Goal: Transaction & Acquisition: Purchase product/service

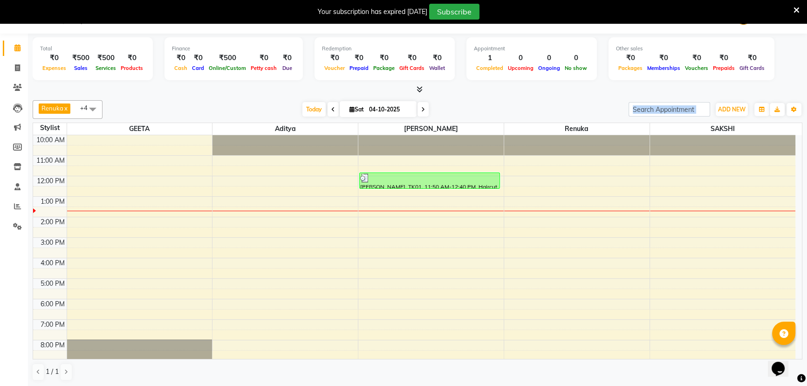
scroll to position [41, 0]
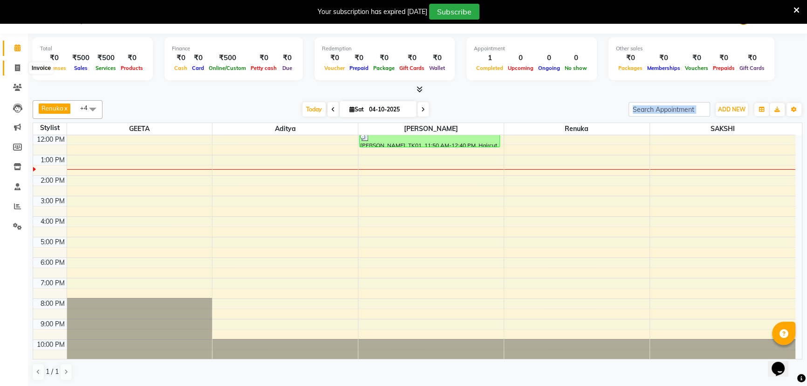
click at [9, 69] on span at bounding box center [17, 68] width 16 height 11
select select "service"
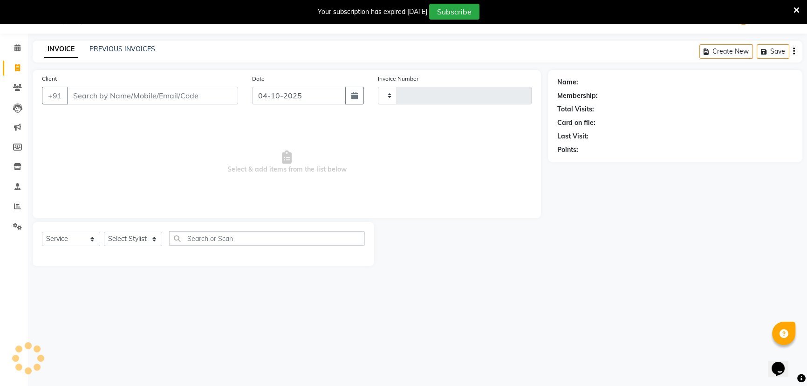
type input "1752"
select select "831"
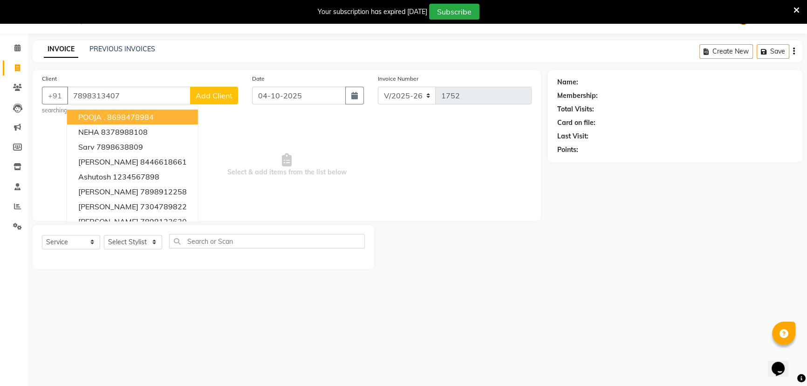
type input "7898313407"
select select "1: Object"
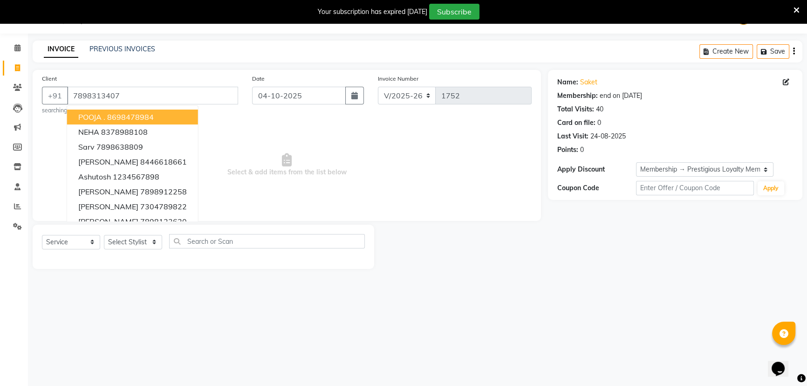
click at [364, 157] on span "Select & add items from the list below" at bounding box center [286, 164] width 489 height 93
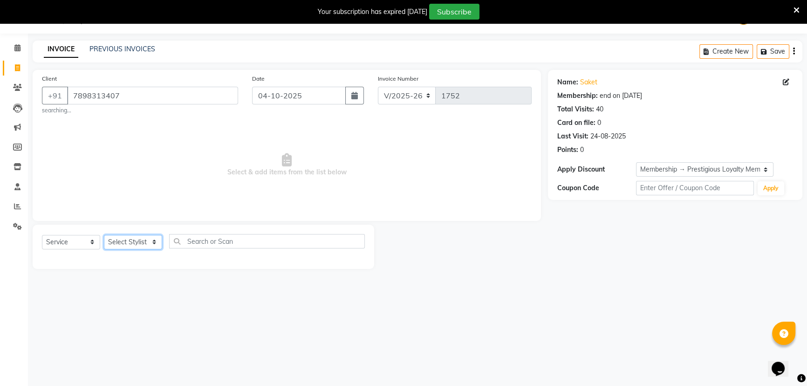
click at [116, 244] on select "Select Stylist [PERSON_NAME] MANAGER MUKESH POOJA [PERSON_NAME] Renuka [PERSON_…" at bounding box center [133, 242] width 58 height 14
select select "83796"
click at [104, 235] on select "Select Stylist [PERSON_NAME] MANAGER MUKESH POOJA [PERSON_NAME] Renuka [PERSON_…" at bounding box center [133, 242] width 58 height 14
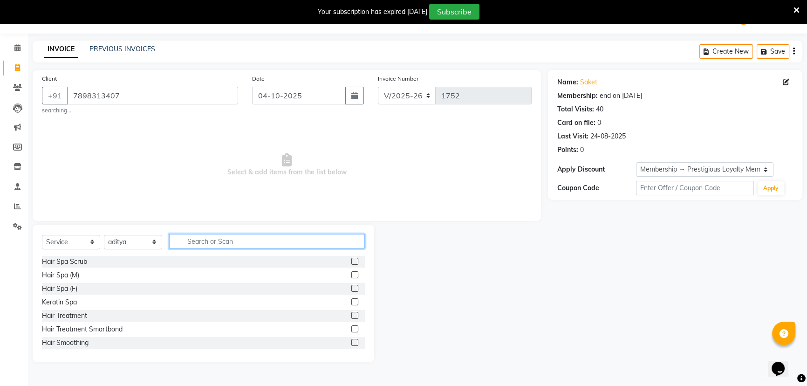
click at [193, 239] on input "text" at bounding box center [267, 241] width 196 height 14
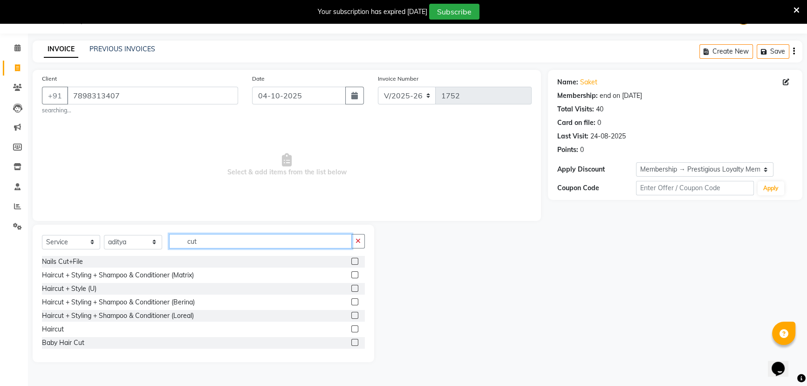
type input "cut"
click at [351, 326] on label at bounding box center [354, 328] width 7 height 7
click at [351, 326] on input "checkbox" at bounding box center [354, 329] width 6 height 6
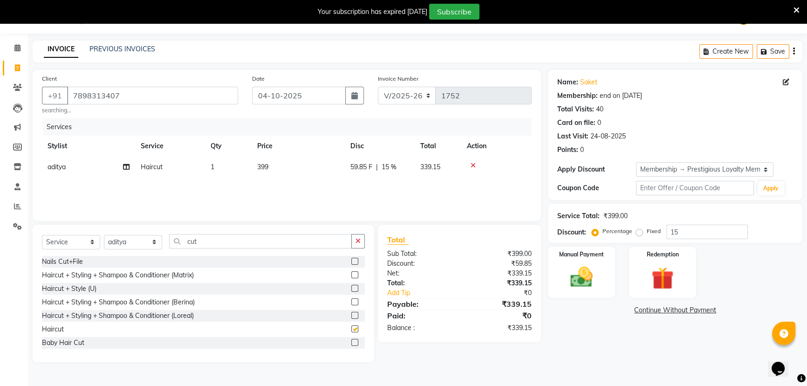
checkbox input "false"
drag, startPoint x: 210, startPoint y: 246, endPoint x: 168, endPoint y: 242, distance: 41.7
click at [168, 242] on div "Select Service Product Membership Package Voucher Prepaid Gift Card Select Styl…" at bounding box center [203, 245] width 323 height 22
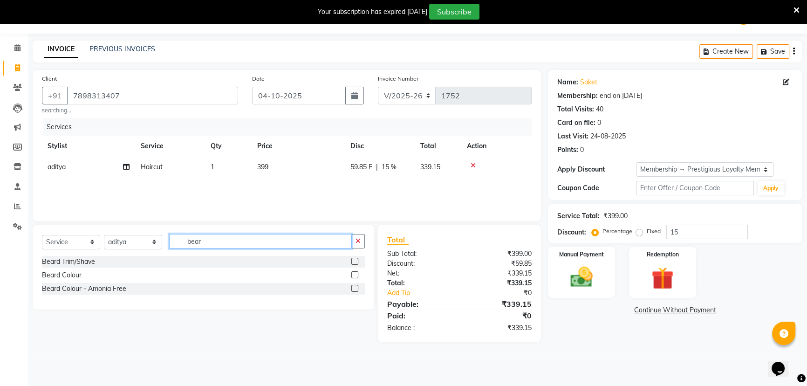
type input "bear"
click at [354, 260] on label at bounding box center [354, 261] width 7 height 7
click at [354, 260] on input "checkbox" at bounding box center [354, 261] width 6 height 6
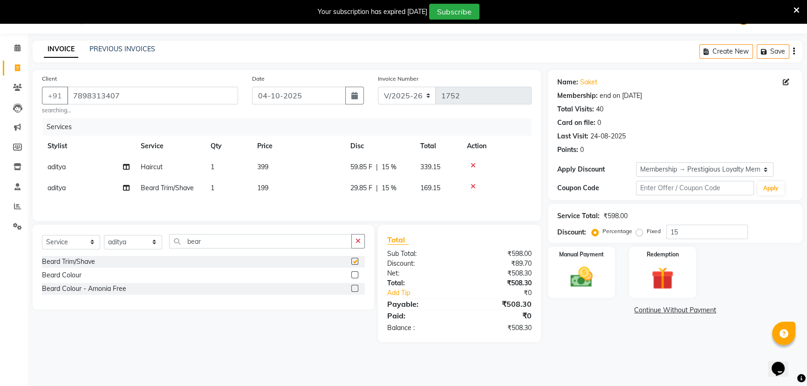
checkbox input "false"
click at [278, 177] on td "199" at bounding box center [297, 187] width 93 height 21
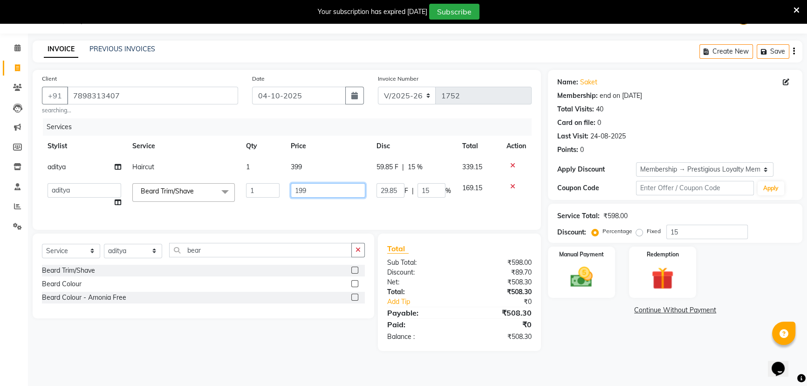
drag, startPoint x: 312, startPoint y: 189, endPoint x: 269, endPoint y: 192, distance: 43.4
click at [269, 192] on tr "aditya ADMIN GEETA KIRAN MANAGER MUKESH POOJA [PERSON_NAME] Renuka [PERSON_NAME…" at bounding box center [286, 194] width 489 height 35
type input "200"
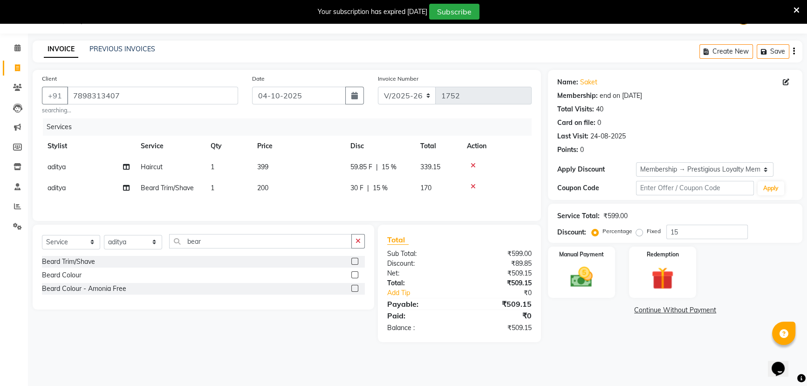
click at [306, 164] on td "399" at bounding box center [297, 166] width 93 height 21
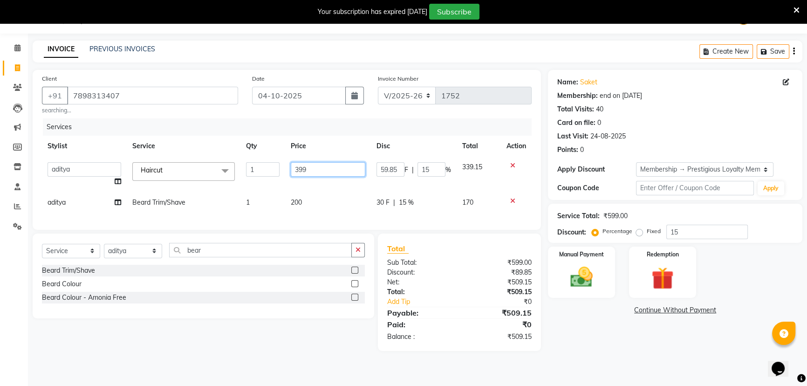
drag, startPoint x: 307, startPoint y: 173, endPoint x: 258, endPoint y: 179, distance: 49.7
click at [258, 179] on tr "aditya ADMIN GEETA KIRAN MANAGER MUKESH POOJA [PERSON_NAME] Renuka [PERSON_NAME…" at bounding box center [286, 173] width 489 height 35
type input "300"
click at [313, 191] on tbody "aditya ADMIN GEETA KIRAN MANAGER MUKESH POOJA [PERSON_NAME] Renuka [PERSON_NAME…" at bounding box center [286, 184] width 489 height 56
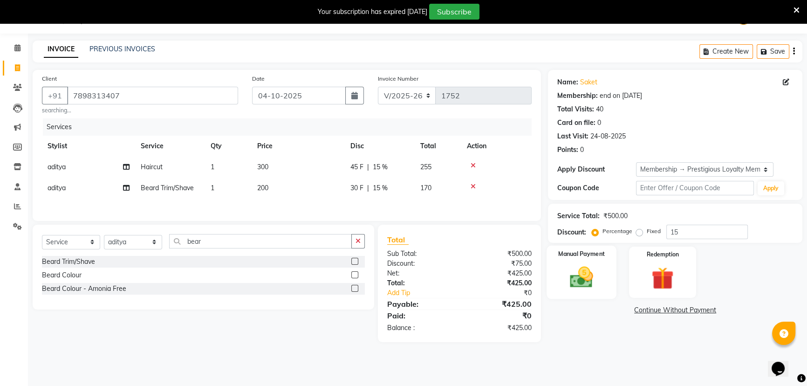
click at [591, 274] on img at bounding box center [582, 277] width 38 height 27
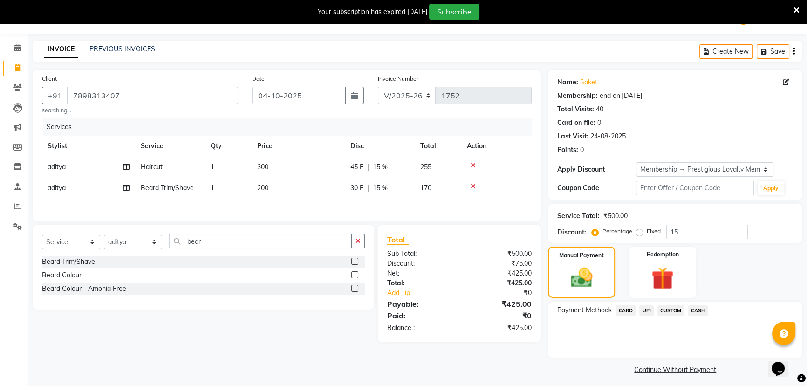
click at [696, 313] on span "CASH" at bounding box center [698, 310] width 20 height 11
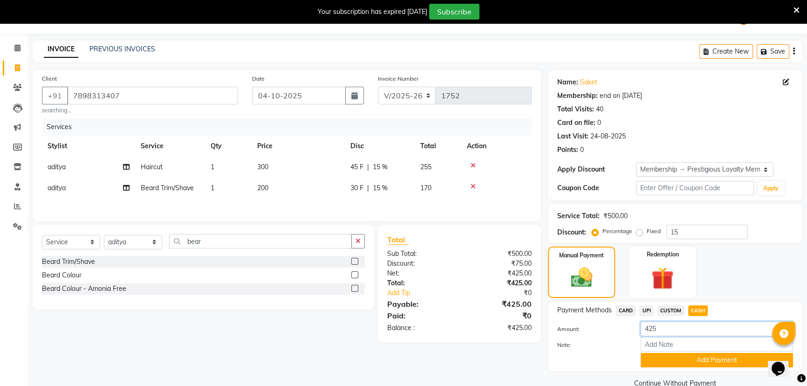
drag, startPoint x: 675, startPoint y: 329, endPoint x: 651, endPoint y: 329, distance: 24.7
click at [651, 329] on input "425" at bounding box center [716, 328] width 152 height 14
type input "400"
click at [685, 366] on button "Add Payment" at bounding box center [716, 359] width 152 height 14
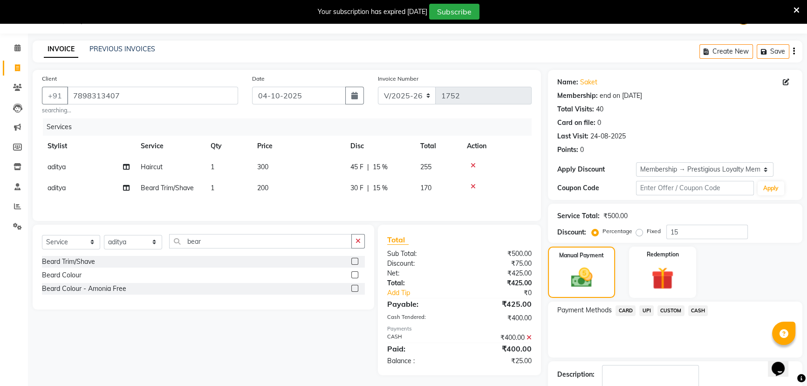
click at [646, 312] on span "UPI" at bounding box center [646, 310] width 14 height 11
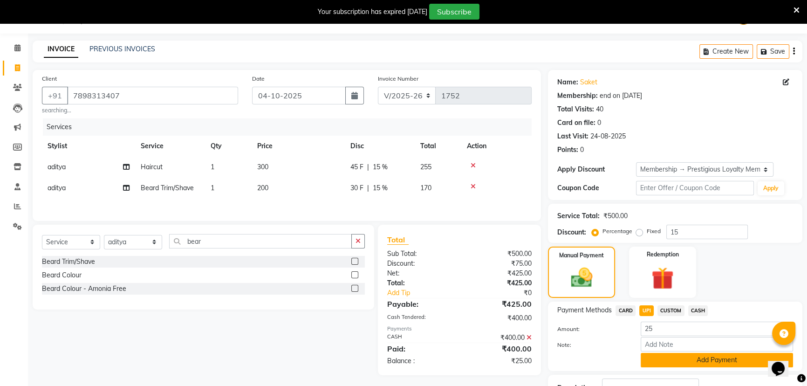
click at [671, 364] on button "Add Payment" at bounding box center [716, 359] width 152 height 14
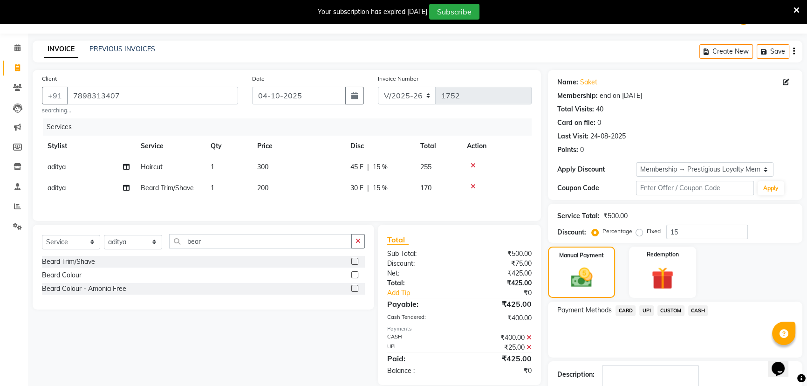
scroll to position [80, 0]
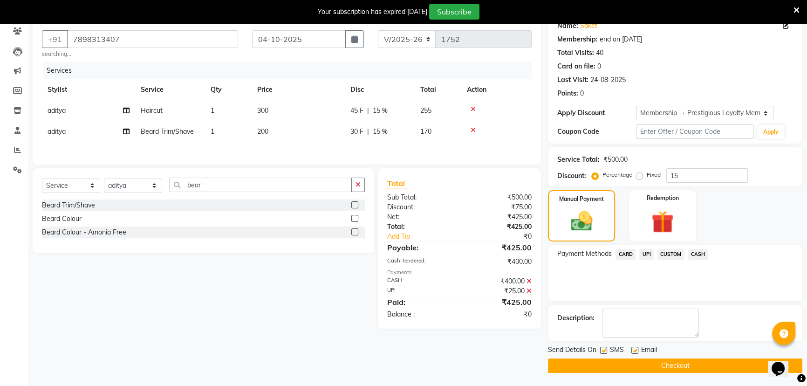
click at [634, 363] on button "Checkout" at bounding box center [675, 365] width 254 height 14
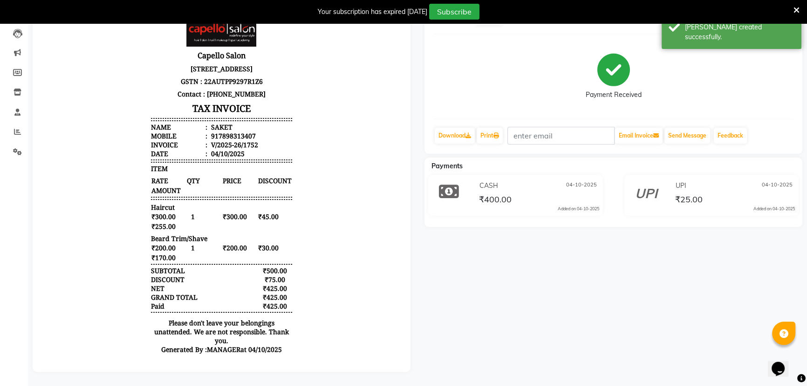
scroll to position [19, 0]
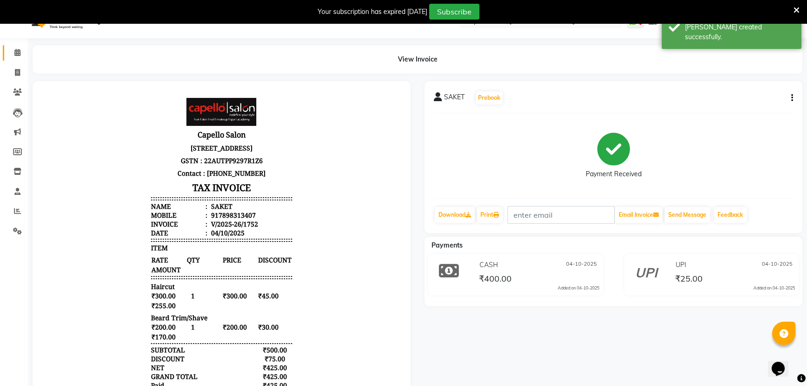
click at [18, 58] on link "Calendar" at bounding box center [14, 52] width 22 height 15
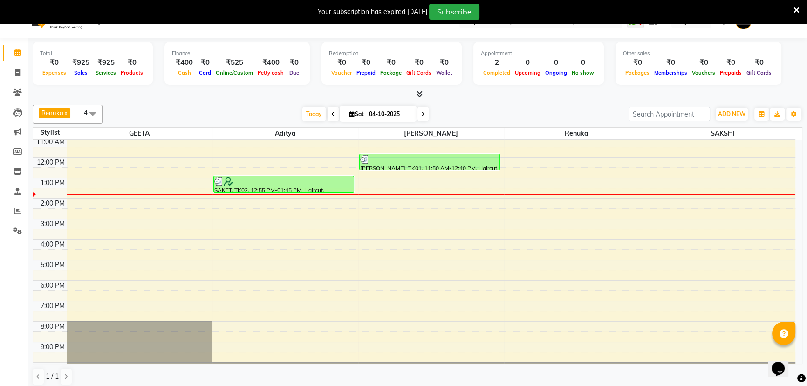
scroll to position [23, 0]
